Goal: Check status: Check status

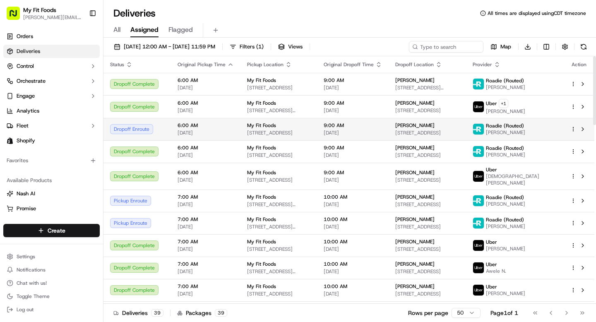
click at [572, 129] on html "My Fit Foods [EMAIL_ADDRESS][DOMAIN_NAME] Toggle Sidebar Orders Deliveries Cont…" at bounding box center [298, 161] width 596 height 322
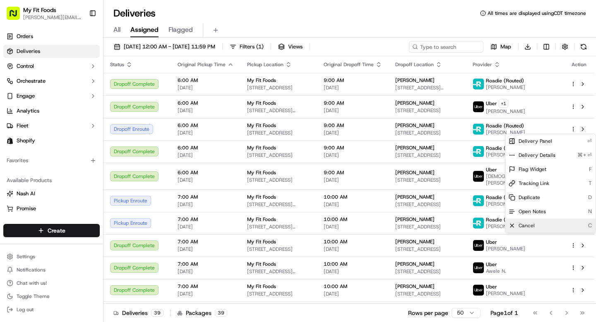
click at [536, 225] on div "Cancel C" at bounding box center [551, 226] width 90 height 14
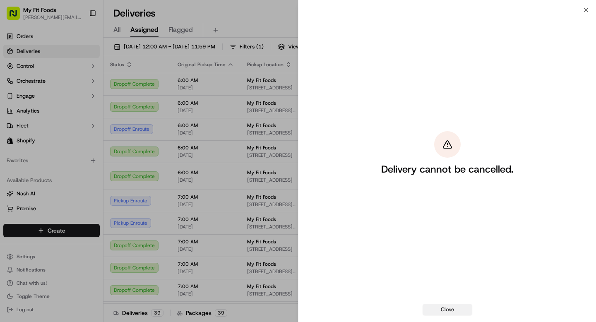
click at [446, 306] on button "Close" at bounding box center [448, 310] width 50 height 12
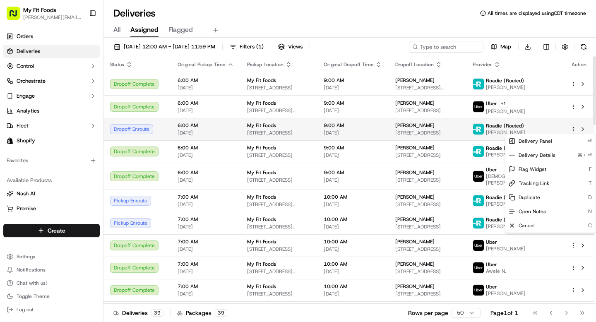
click at [460, 134] on span "[STREET_ADDRESS]" at bounding box center [428, 133] width 64 height 7
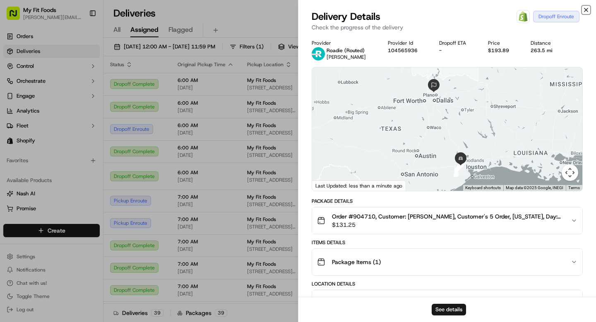
click at [583, 8] on icon "button" at bounding box center [586, 10] width 7 height 7
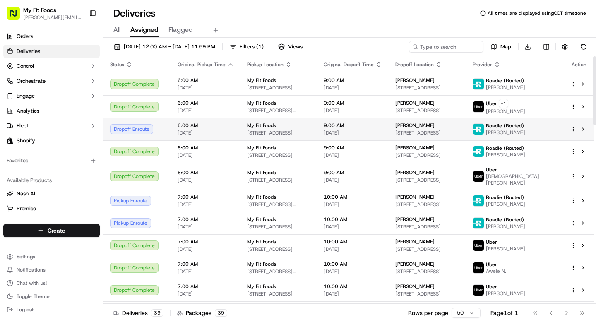
click at [575, 130] on html "My Fit Foods [EMAIL_ADDRESS][DOMAIN_NAME] Toggle Sidebar Orders Deliveries Cont…" at bounding box center [298, 161] width 596 height 322
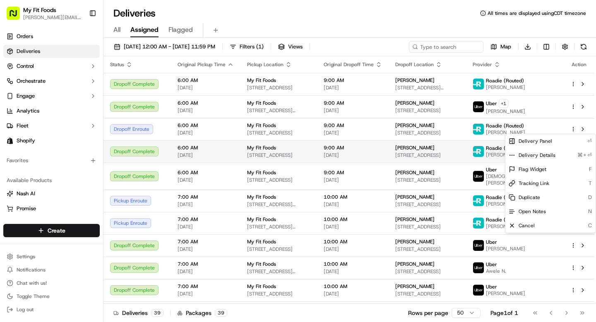
click at [478, 149] on html "My Fit Foods [EMAIL_ADDRESS][DOMAIN_NAME] Toggle Sidebar Orders Deliveries Cont…" at bounding box center [298, 161] width 596 height 322
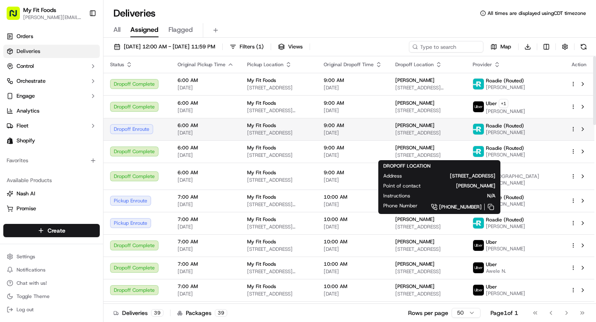
click at [460, 136] on span "[STREET_ADDRESS]" at bounding box center [428, 133] width 64 height 7
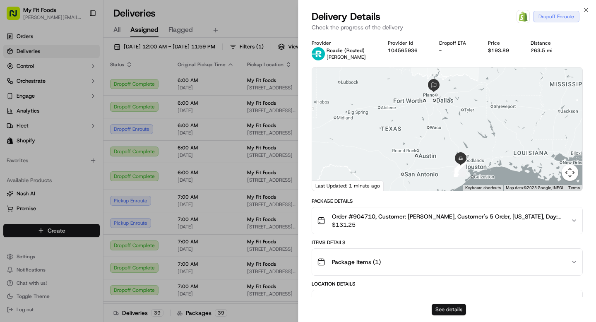
click at [451, 313] on button "See details" at bounding box center [449, 310] width 34 height 12
